Goal: Navigation & Orientation: Find specific page/section

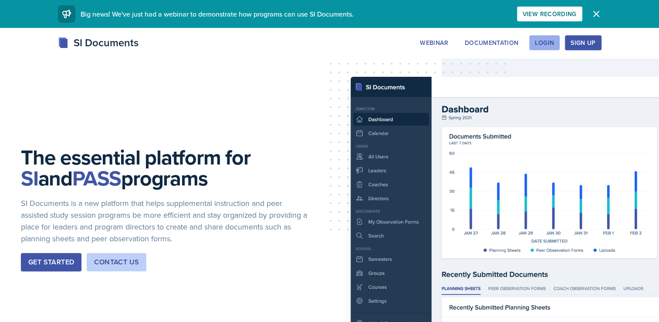
click at [553, 43] on div "Login" at bounding box center [544, 42] width 19 height 7
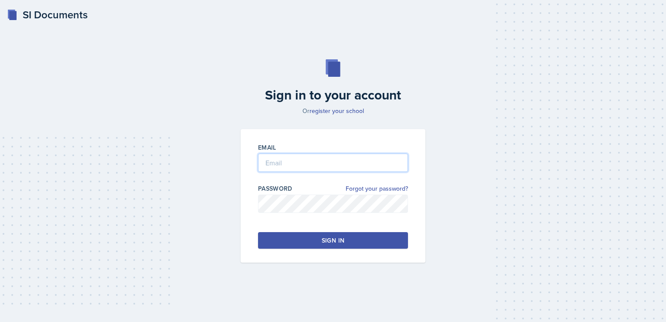
type input "[EMAIL_ADDRESS][DOMAIN_NAME]"
click at [377, 237] on button "Sign in" at bounding box center [333, 240] width 150 height 17
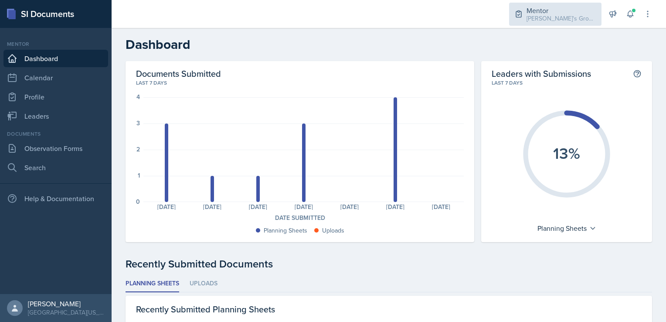
click at [582, 19] on div "[PERSON_NAME]'s Group / Fall 2025" at bounding box center [561, 18] width 70 height 9
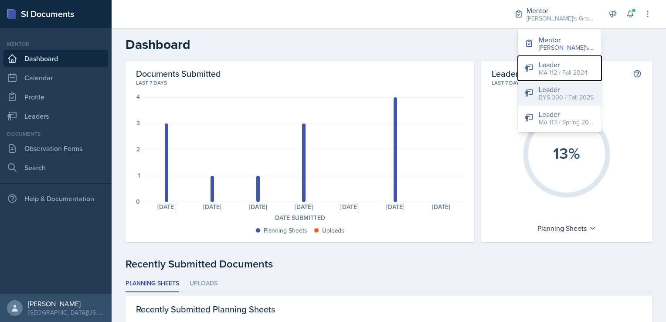
drag, startPoint x: 544, startPoint y: 65, endPoint x: 535, endPoint y: 100, distance: 36.4
click at [535, 100] on div "Mentor [PERSON_NAME]'s Group / Fall 2025 Leader MA 112 / Fall 2024 Leader BYS 3…" at bounding box center [560, 80] width 84 height 103
click at [535, 100] on button "Leader BYS 300 / Fall 2025" at bounding box center [560, 93] width 84 height 25
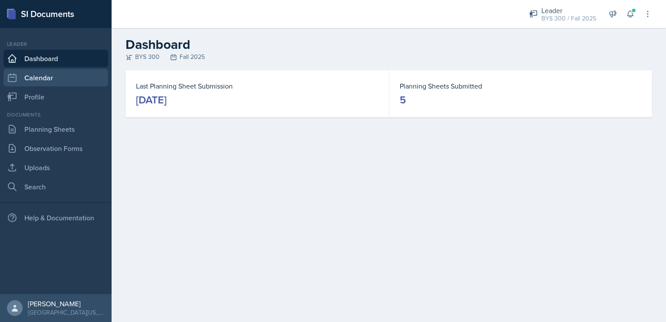
click at [53, 83] on link "Calendar" at bounding box center [55, 77] width 105 height 17
